Goal: Task Accomplishment & Management: Manage account settings

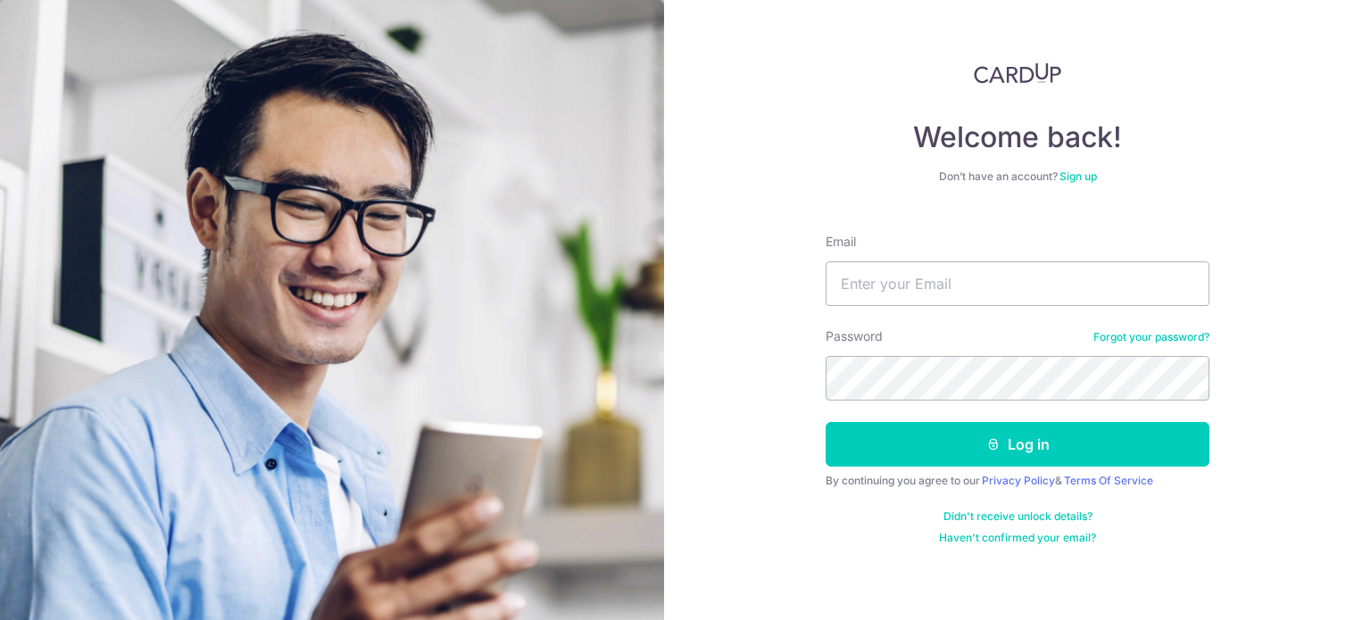
click at [904, 254] on div "Email" at bounding box center [1018, 269] width 384 height 73
click at [877, 294] on input "Email" at bounding box center [1018, 284] width 384 height 45
type input "[EMAIL_ADDRESS][DOMAIN_NAME]"
click at [826, 422] on button "Log in" at bounding box center [1018, 444] width 384 height 45
